Goal: Information Seeking & Learning: Compare options

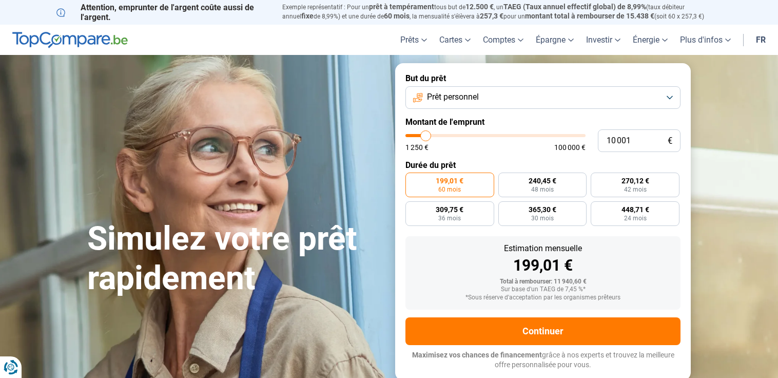
type input "27 500"
type input "27500"
click at [456, 135] on input "range" at bounding box center [495, 135] width 180 height 3
radio input "false"
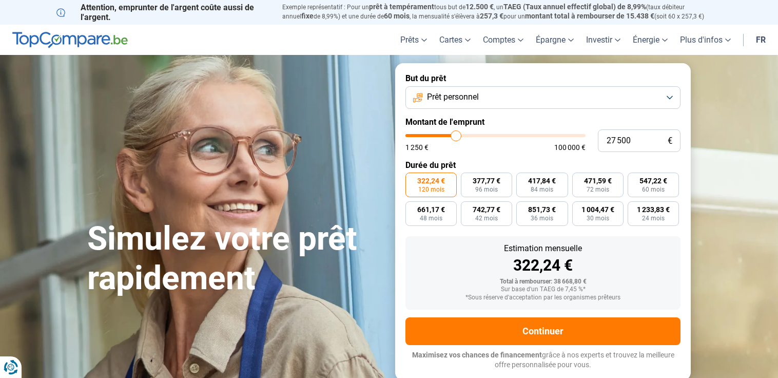
type input "14 500"
type input "14500"
click at [433, 136] on input "range" at bounding box center [495, 135] width 180 height 3
radio input "true"
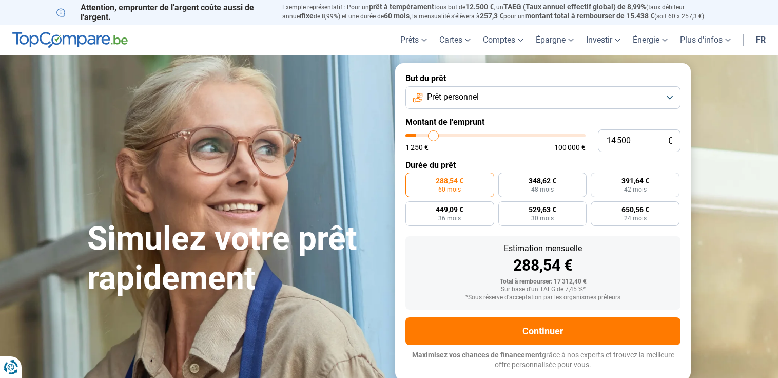
type input "6 750"
type input "6750"
click at [420, 136] on input "range" at bounding box center [495, 135] width 180 height 3
radio input "true"
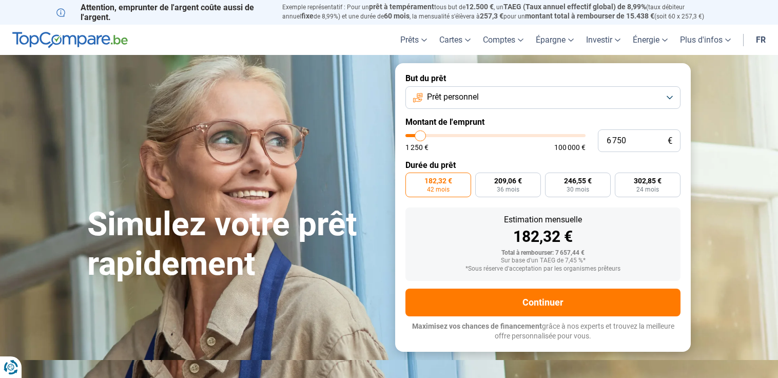
click at [419, 135] on input "range" at bounding box center [495, 135] width 180 height 3
type input "3 000"
type input "3000"
click at [414, 135] on input "range" at bounding box center [495, 135] width 180 height 3
radio input "true"
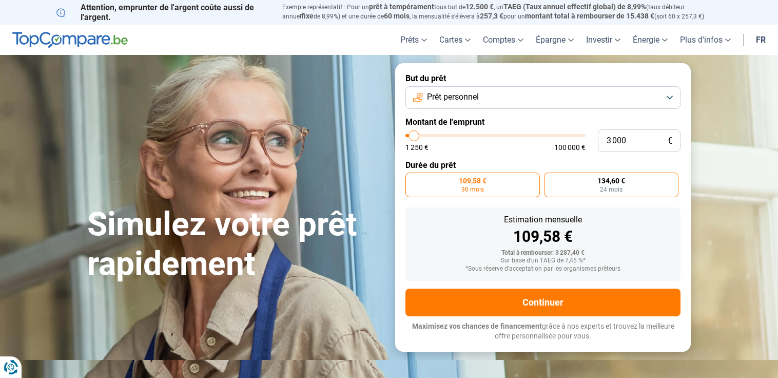
click at [613, 186] on span "24 mois" at bounding box center [611, 189] width 23 height 6
click at [551, 179] on input "134,60 € 24 mois" at bounding box center [547, 175] width 7 height 7
radio input "true"
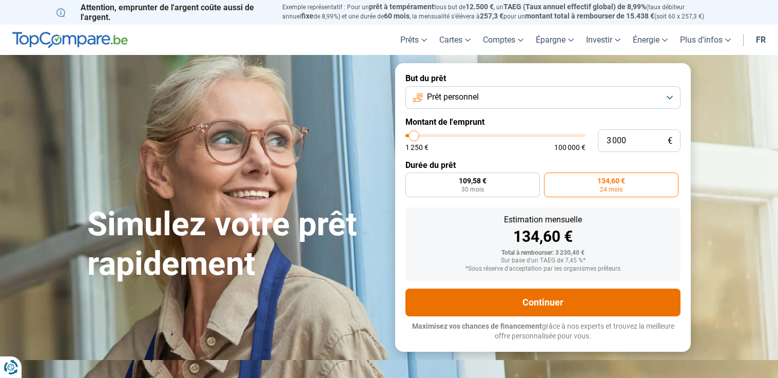
click at [573, 301] on button "Continuer" at bounding box center [542, 302] width 275 height 28
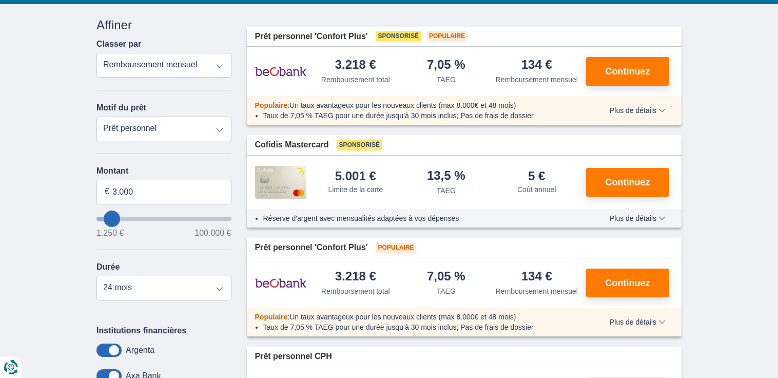
scroll to position [119, 0]
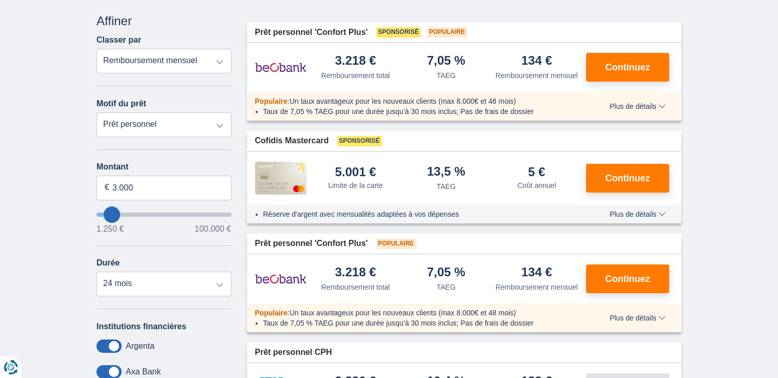
click at [219, 61] on select "Remboursement total TAEG Remboursement mensuel" at bounding box center [163, 61] width 135 height 25
click at [96, 49] on select "Remboursement total TAEG Remboursement mensuel" at bounding box center [163, 61] width 135 height 25
click at [636, 65] on span "Continuez" at bounding box center [627, 67] width 45 height 9
